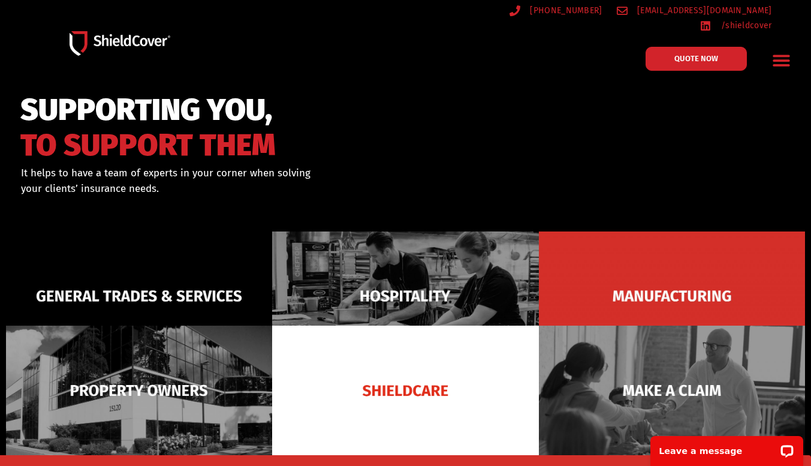
click at [782, 53] on icon "Menu Toggle" at bounding box center [781, 60] width 19 height 19
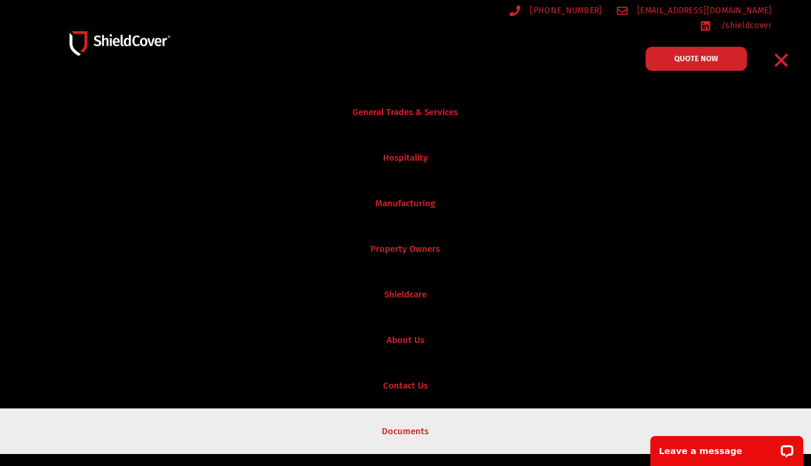
scroll to position [599, 0]
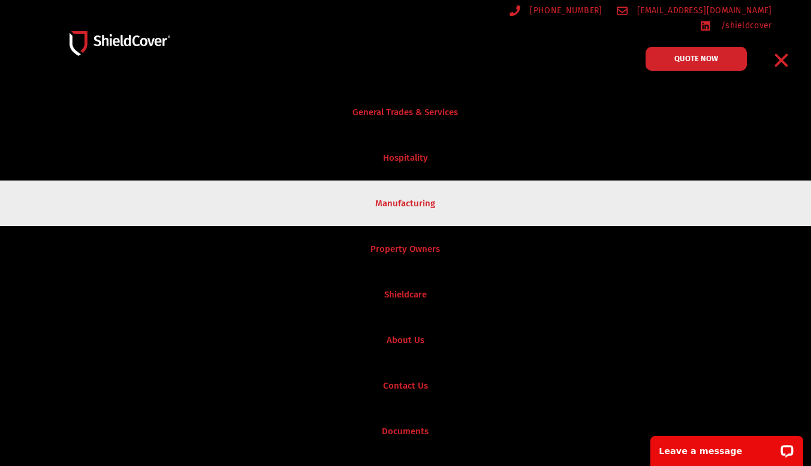
click at [412, 194] on link "Manufacturing" at bounding box center [405, 203] width 811 height 46
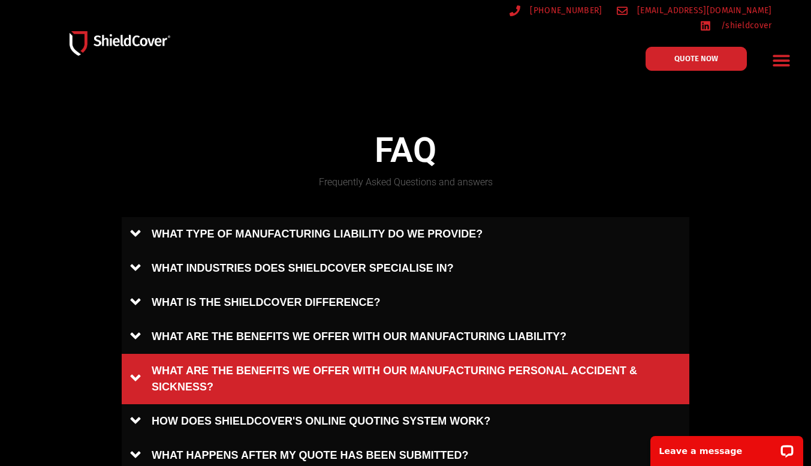
scroll to position [659, 0]
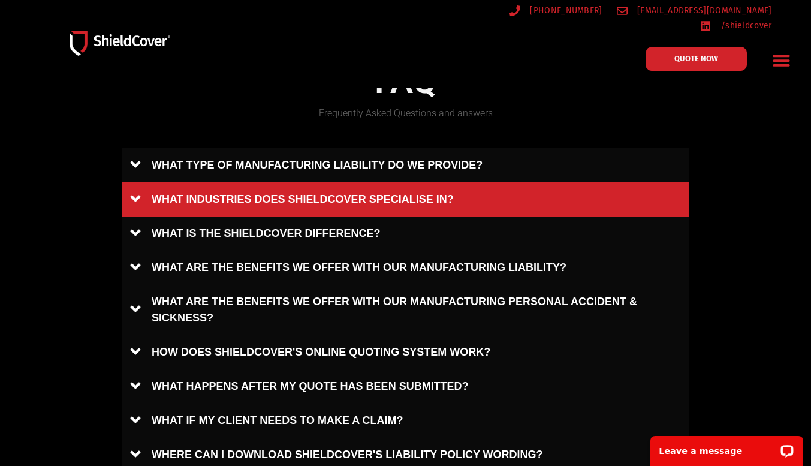
click at [274, 197] on link "WHAT INDUSTRIES DOES SHIELDCOVER SPECIALISE IN?" at bounding box center [405, 199] width 567 height 34
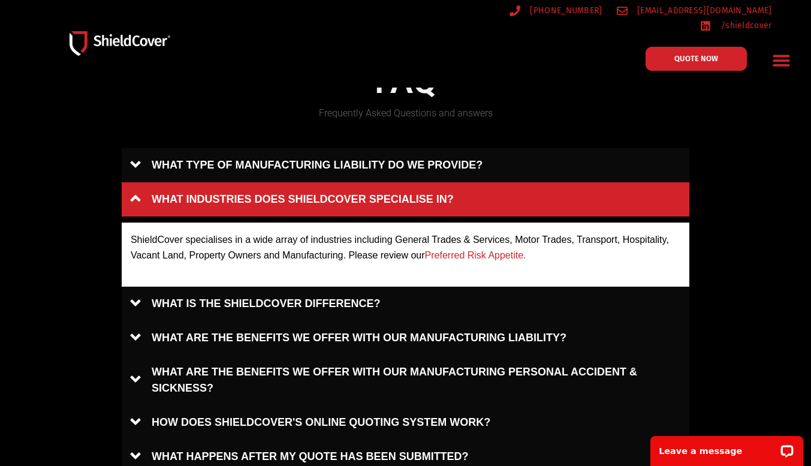
click at [192, 192] on link "WHAT INDUSTRIES DOES SHIELDCOVER SPECIALISE IN?" at bounding box center [405, 199] width 567 height 34
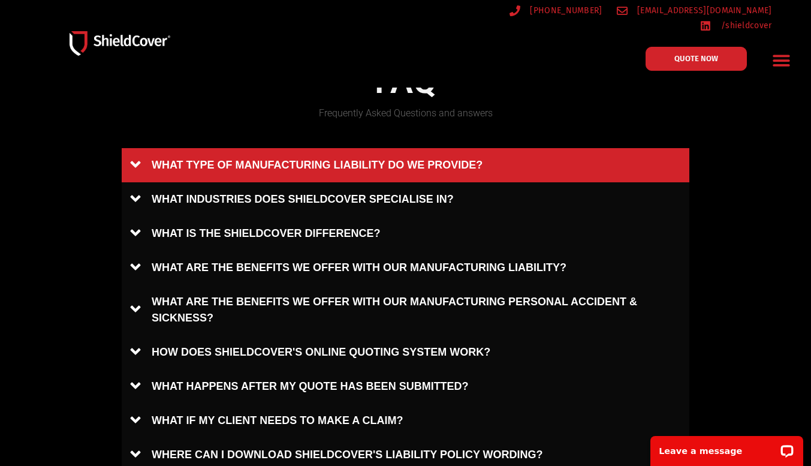
click at [276, 156] on link "WHAT TYPE OF MANUFACTURING LIABILITY DO WE PROVIDE?" at bounding box center [405, 165] width 567 height 34
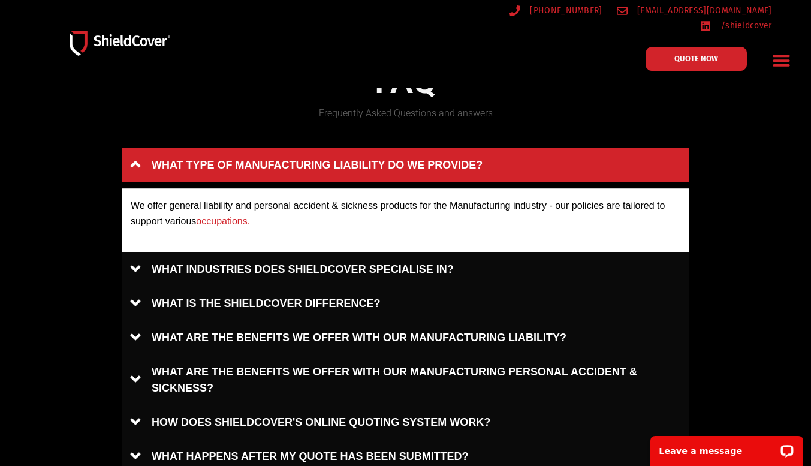
click at [273, 157] on link "WHAT TYPE OF MANUFACTURING LIABILITY DO WE PROVIDE?" at bounding box center [405, 165] width 567 height 34
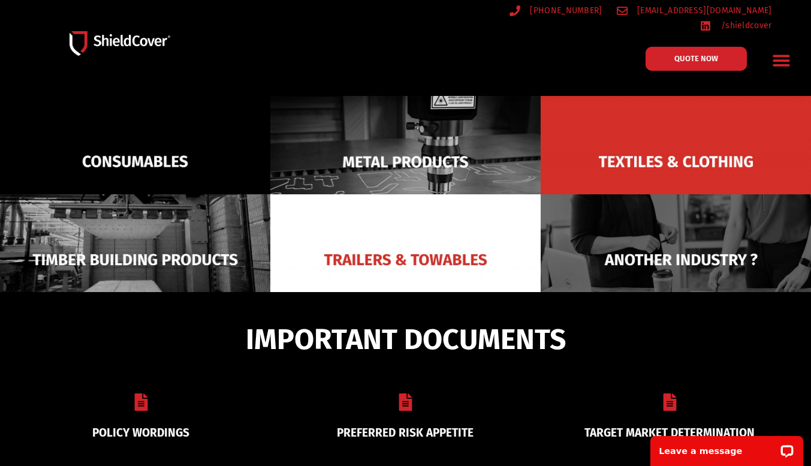
scroll to position [59, 0]
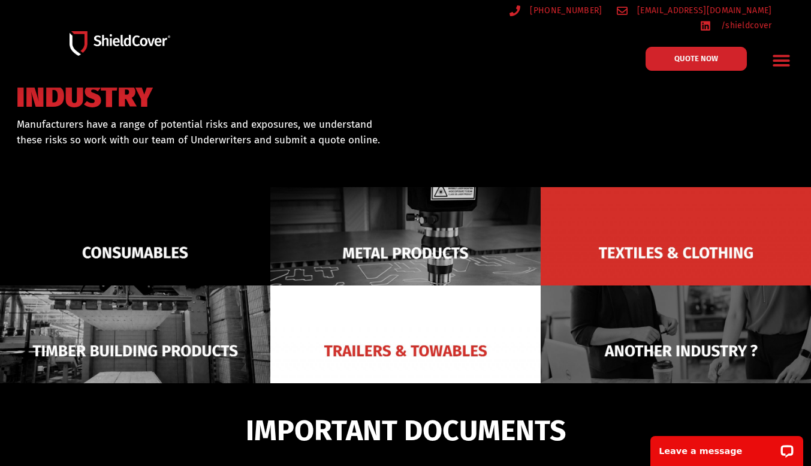
click at [782, 55] on icon "Menu Toggle" at bounding box center [780, 60] width 17 height 11
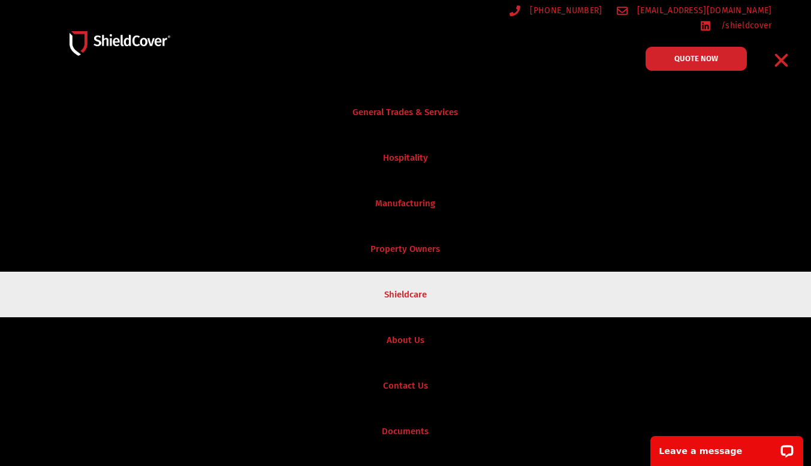
scroll to position [0, 0]
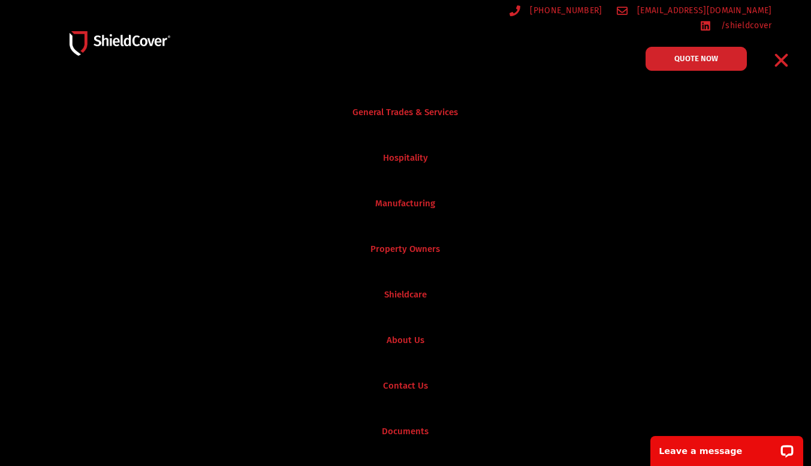
click at [782, 54] on icon "Menu Toggle" at bounding box center [780, 60] width 13 height 13
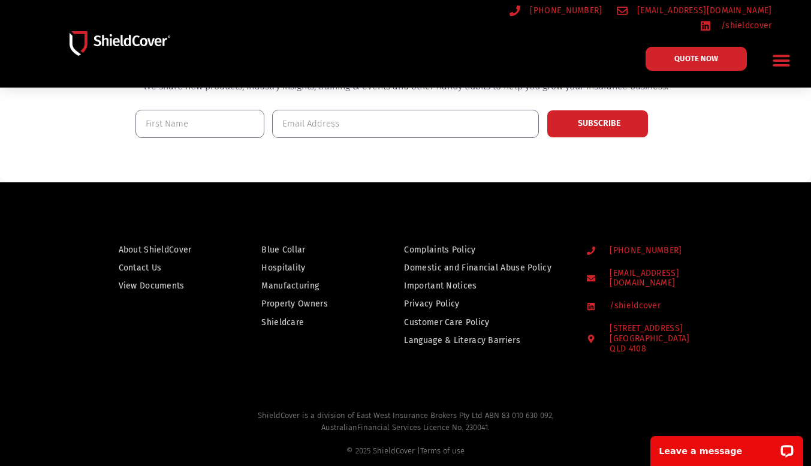
scroll to position [1282, 0]
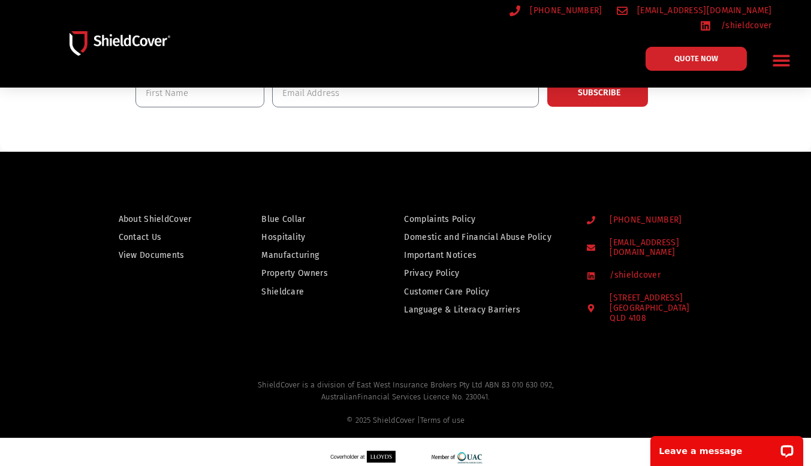
click at [159, 217] on span "About ShieldCover" at bounding box center [155, 219] width 73 height 15
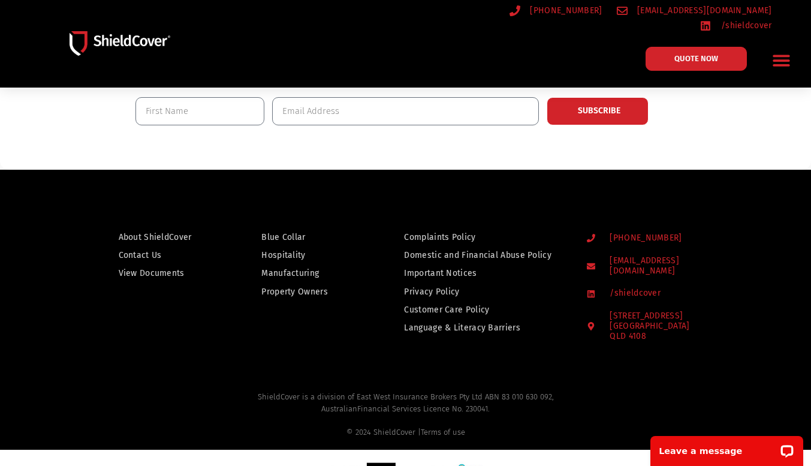
scroll to position [403, 0]
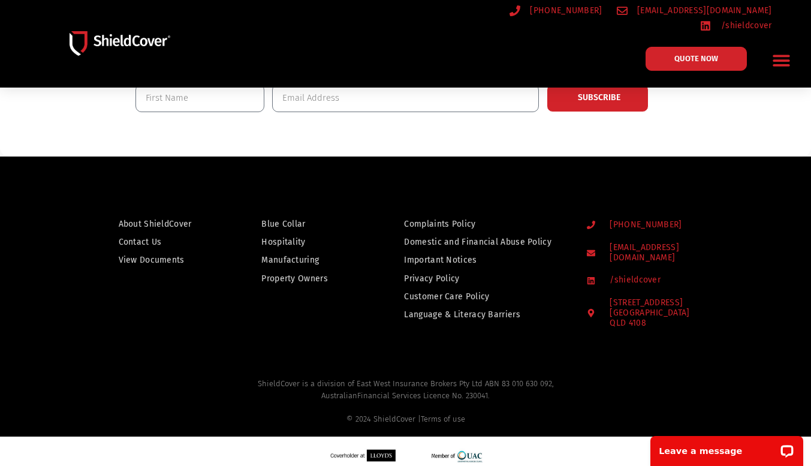
click at [293, 253] on span "Manufacturing" at bounding box center [290, 259] width 58 height 15
